Goal: Information Seeking & Learning: Learn about a topic

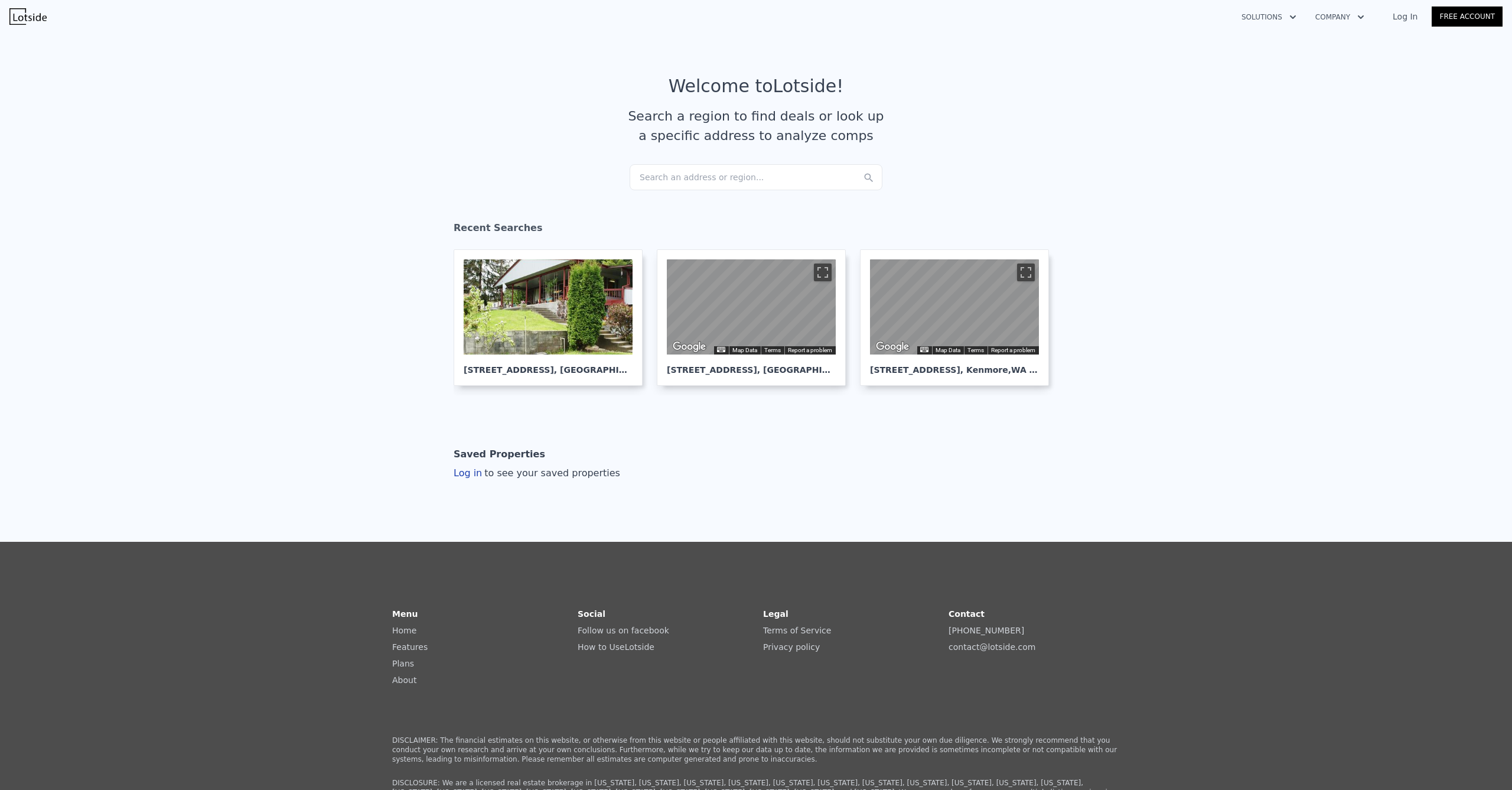
click at [673, 173] on div "Search an address or region..." at bounding box center [756, 177] width 252 height 26
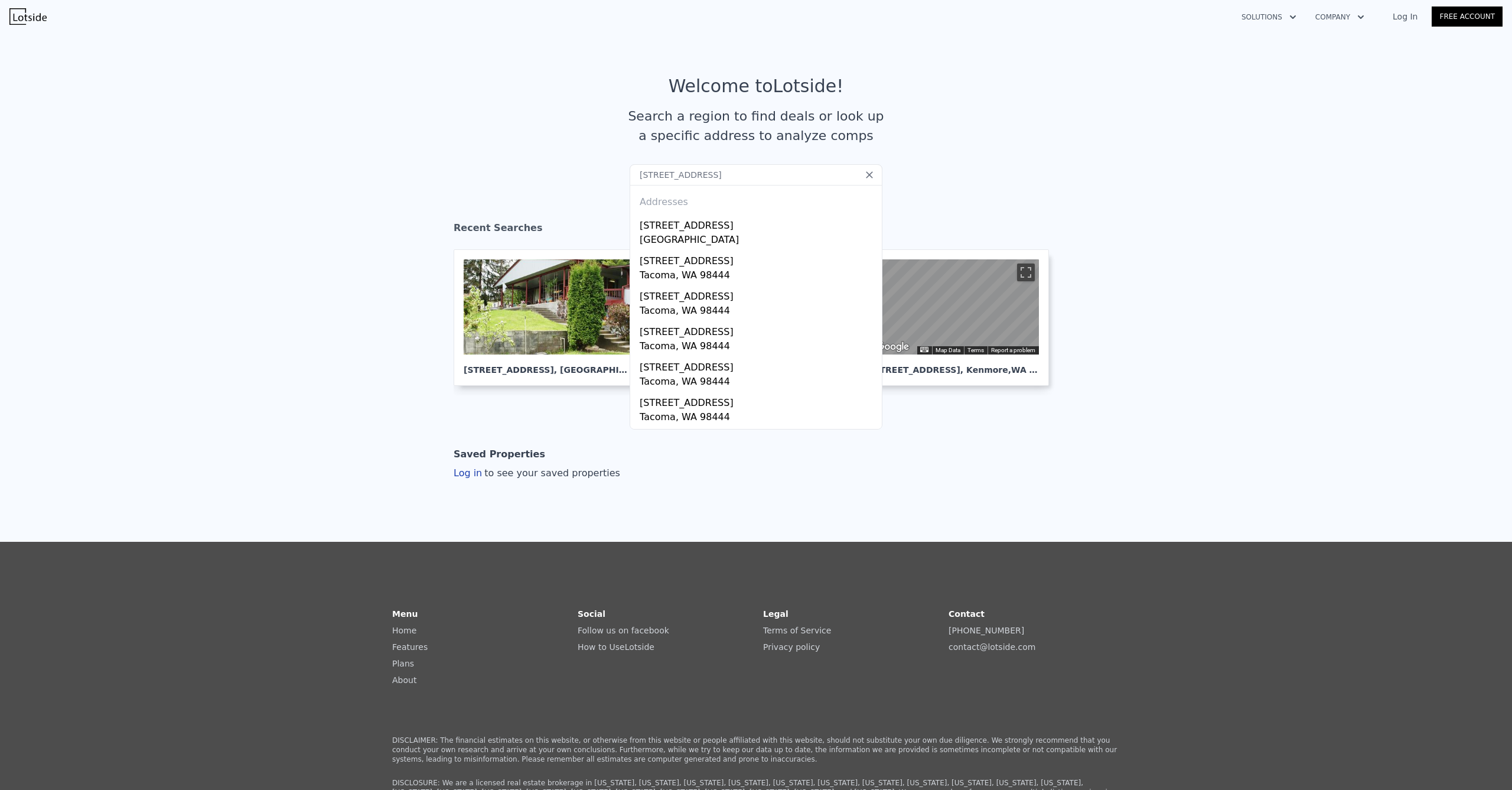
type input "[STREET_ADDRESS]"
click at [681, 207] on div "Addresses" at bounding box center [756, 199] width 242 height 28
click at [694, 229] on div "[STREET_ADDRESS]" at bounding box center [758, 223] width 237 height 19
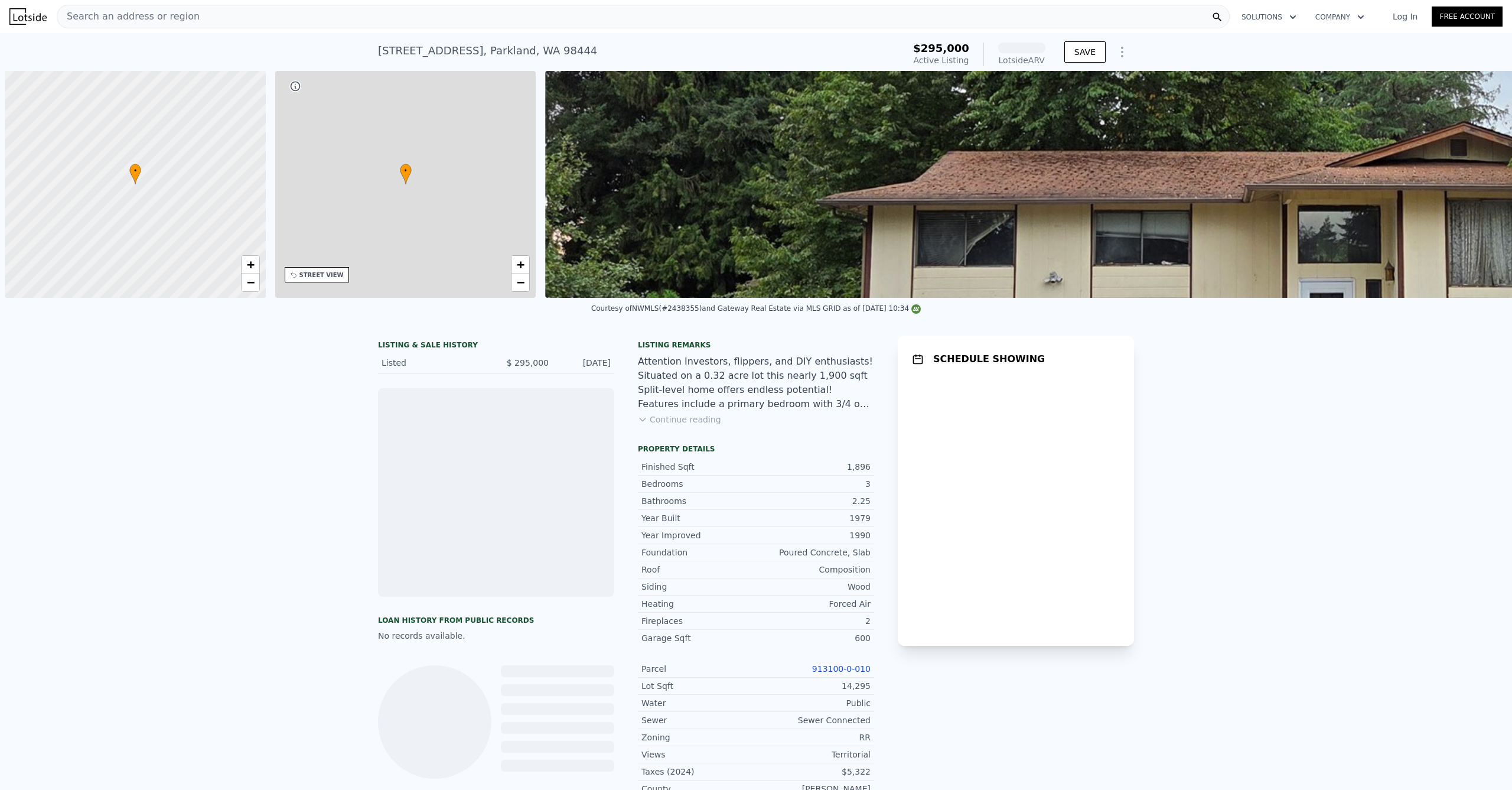
scroll to position [0, 5]
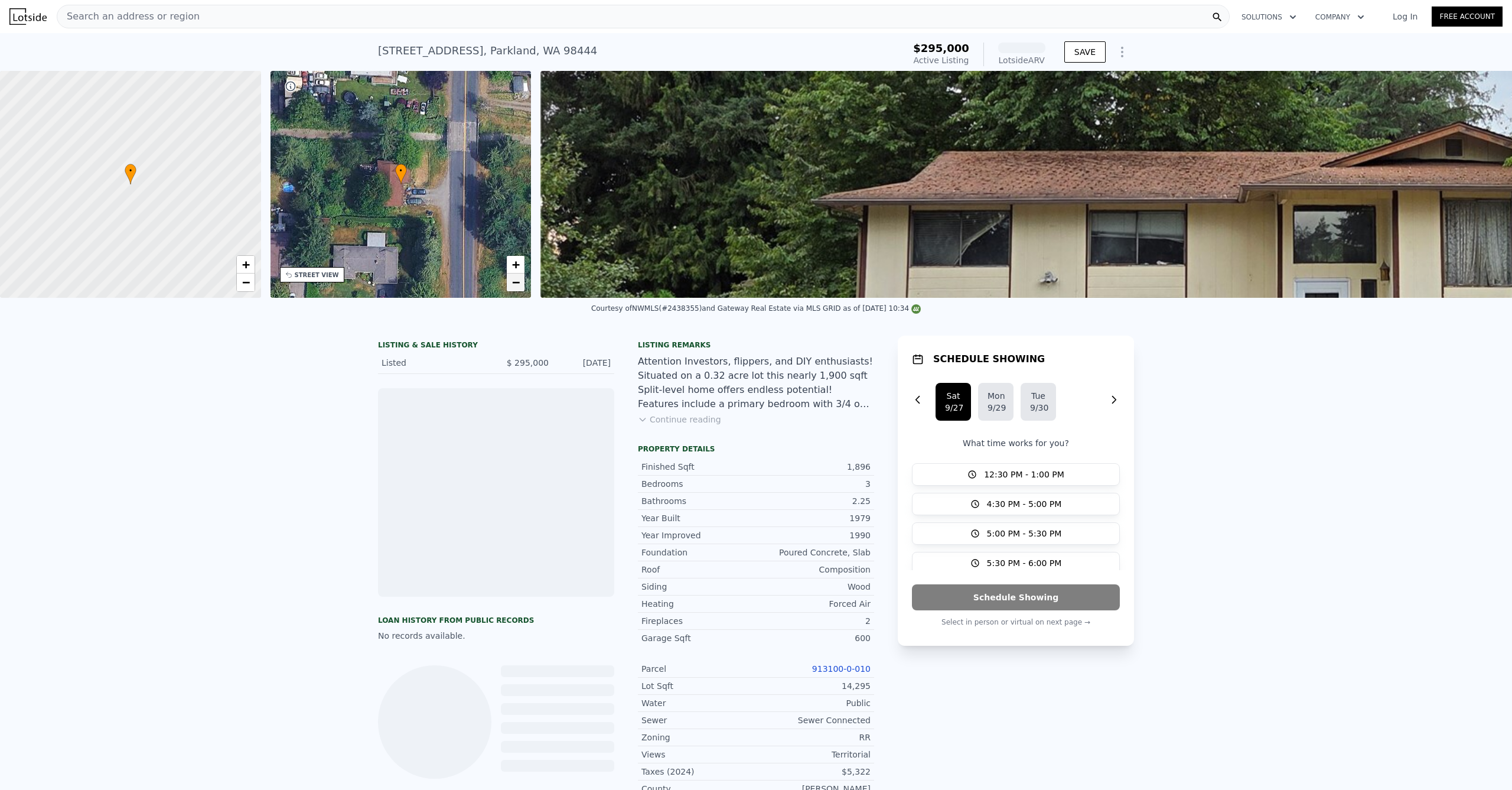
click at [521, 282] on link "−" at bounding box center [515, 282] width 17 height 17
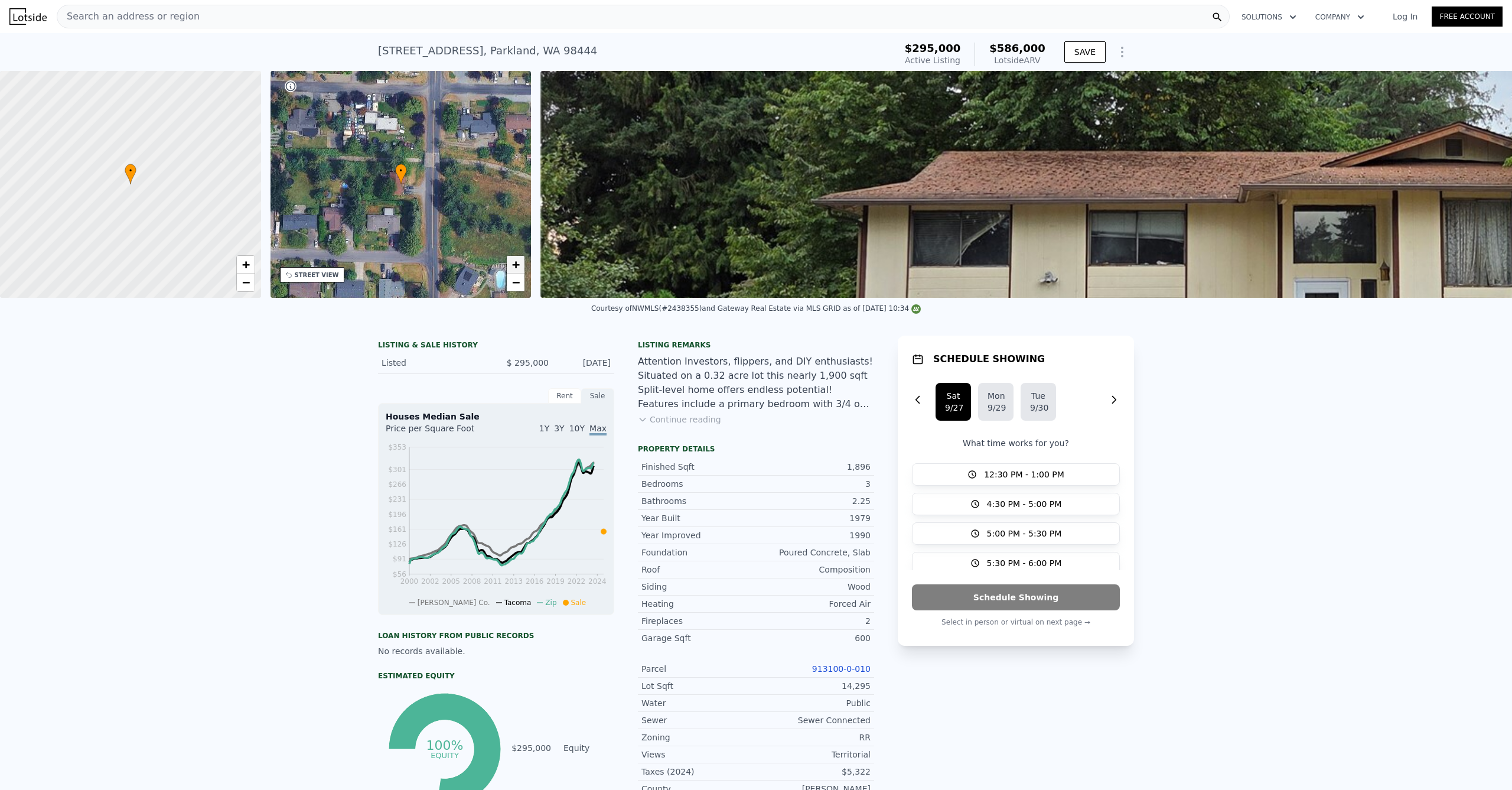
click at [515, 262] on span "+" at bounding box center [516, 264] width 8 height 14
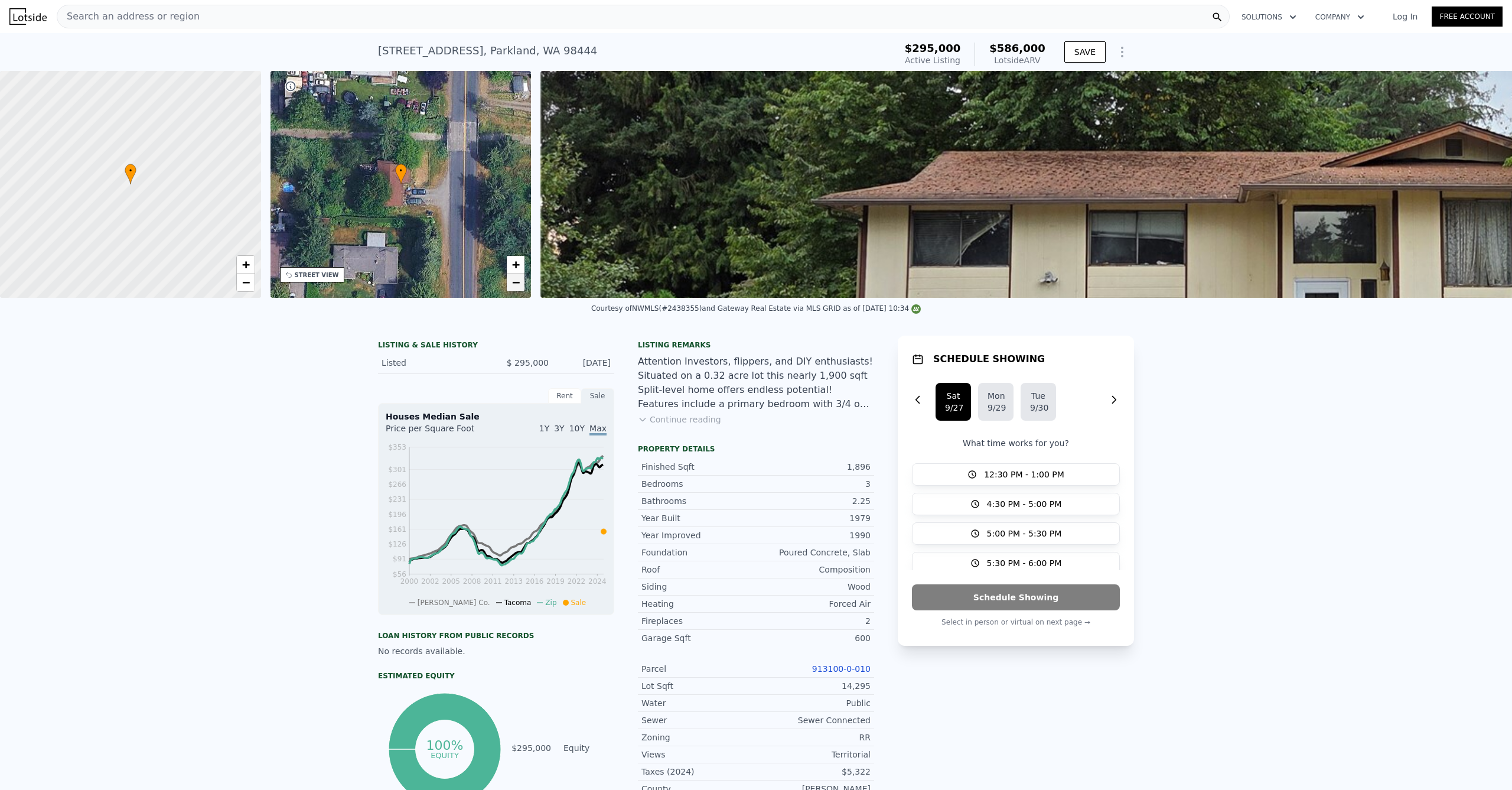
click at [518, 282] on span "−" at bounding box center [516, 281] width 8 height 14
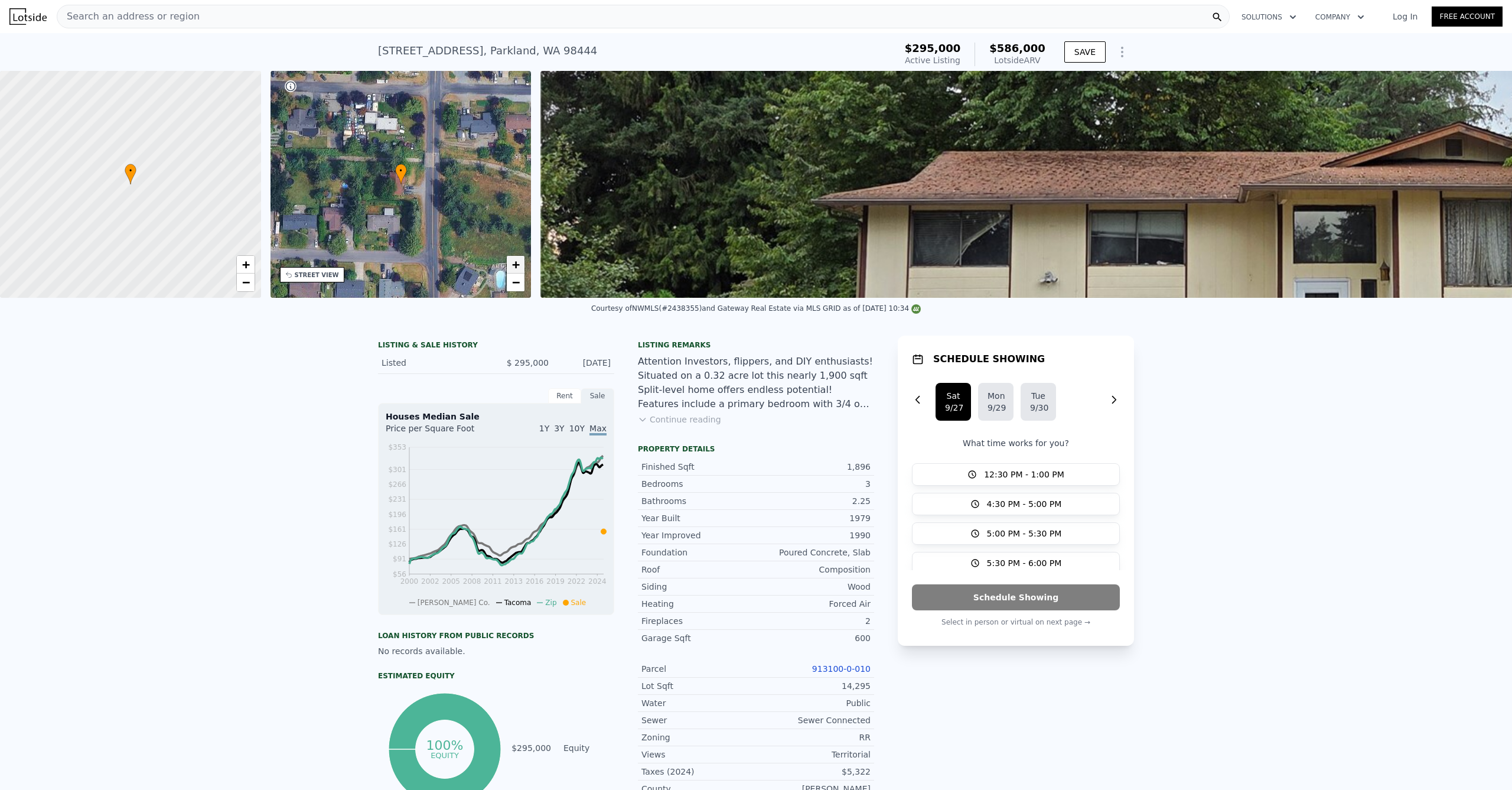
click at [518, 266] on span "+" at bounding box center [516, 264] width 8 height 14
